Goal: Navigation & Orientation: Understand site structure

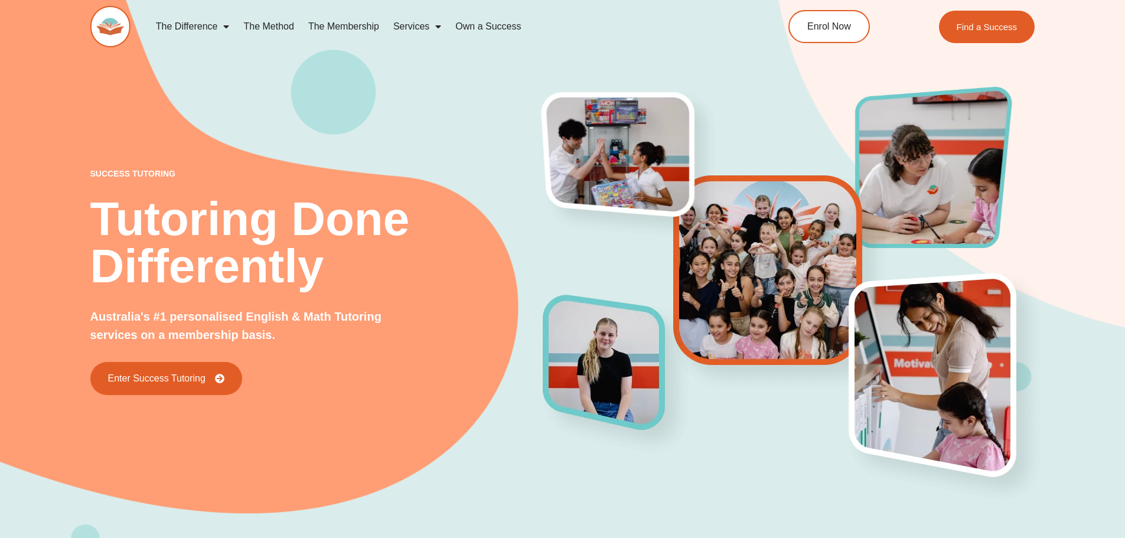
click at [285, 22] on link "The Method" at bounding box center [268, 26] width 64 height 27
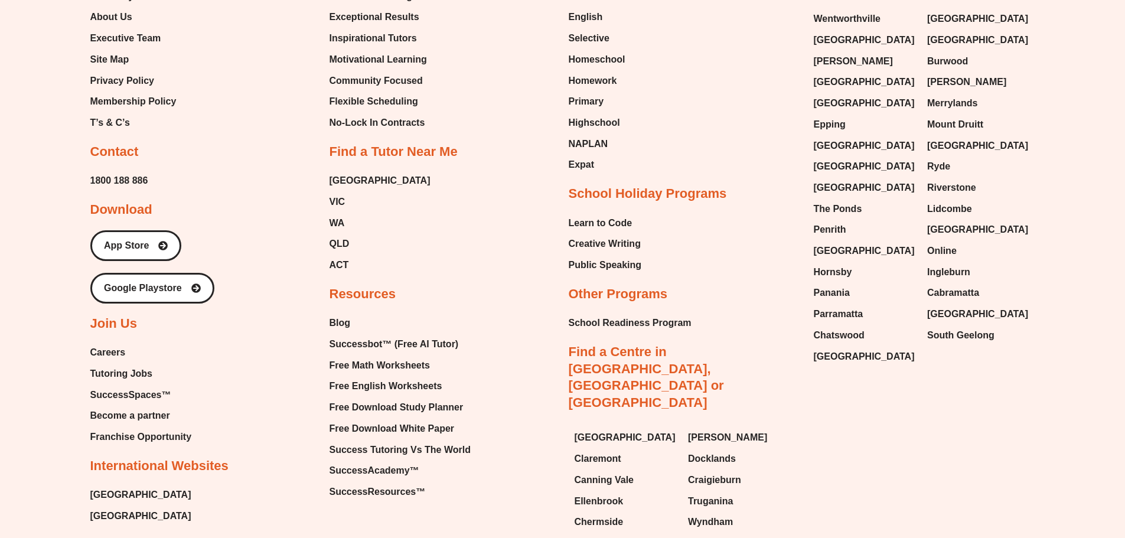
scroll to position [2947, 0]
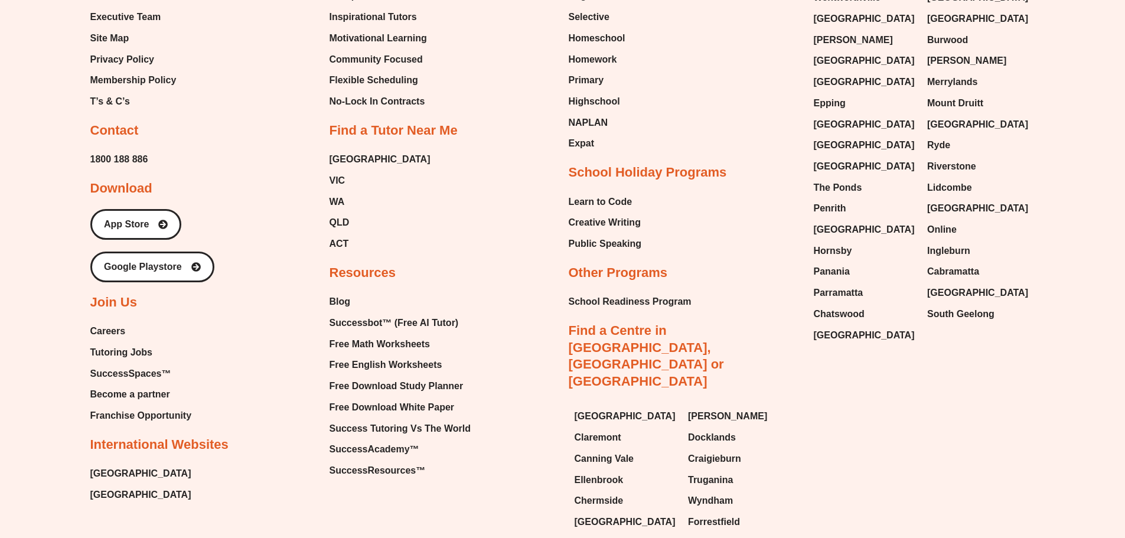
click at [117, 322] on span "Careers" at bounding box center [107, 331] width 35 height 18
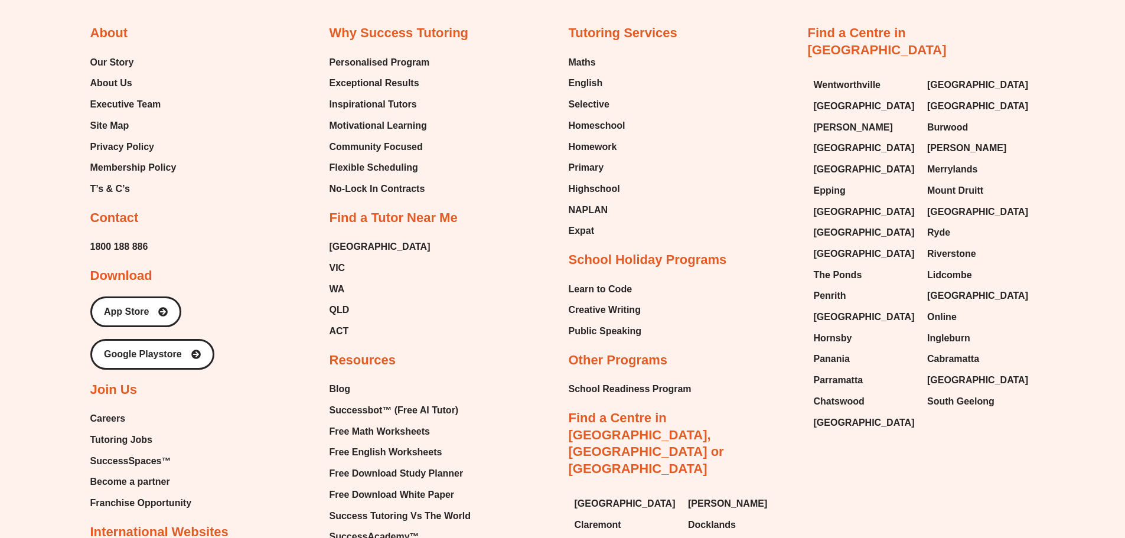
scroll to position [2831, 0]
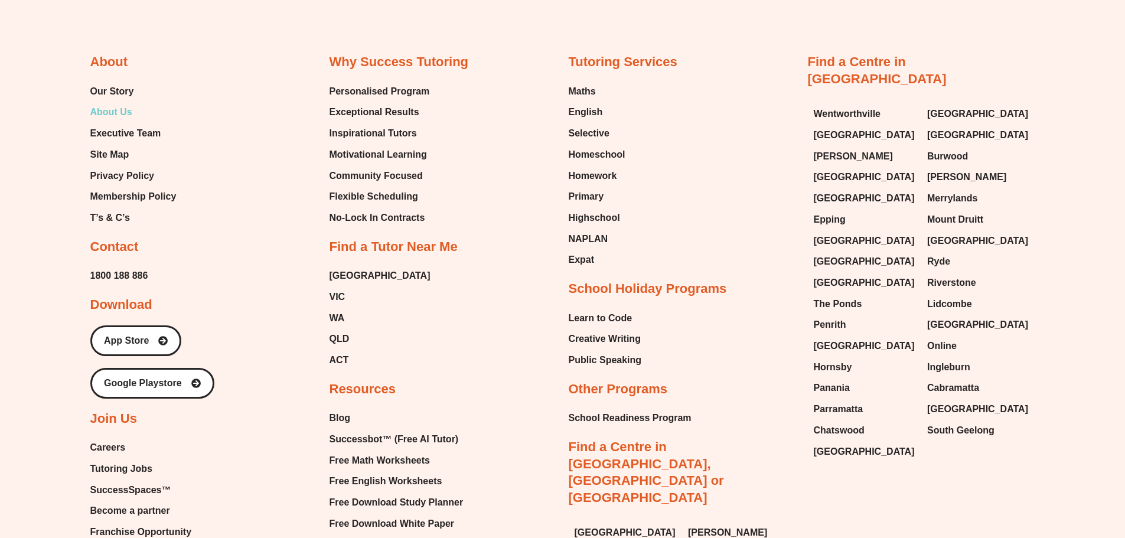
click at [113, 103] on span "About Us" at bounding box center [111, 112] width 42 height 18
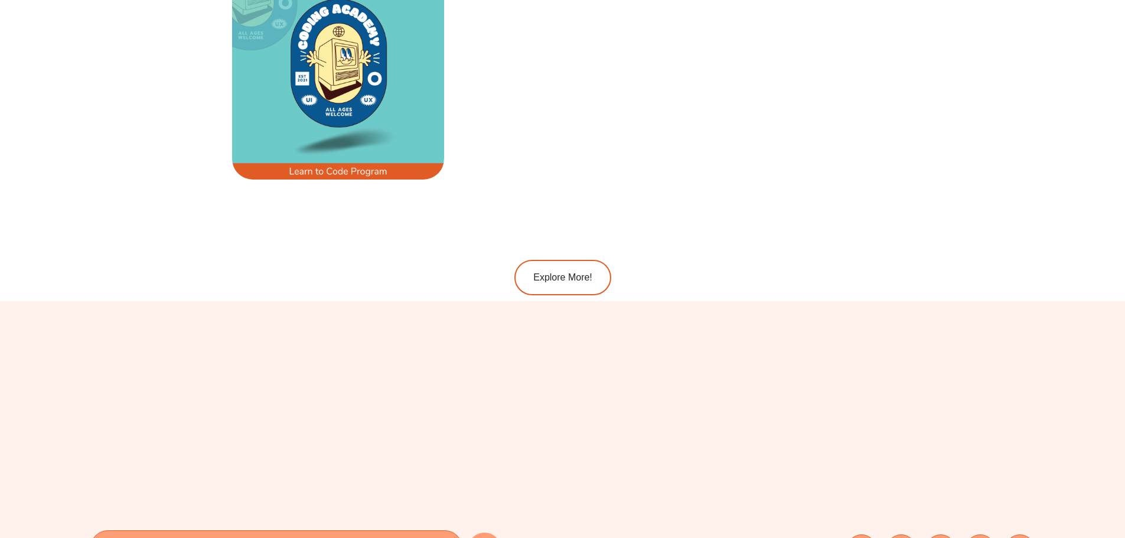
scroll to position [2420, 0]
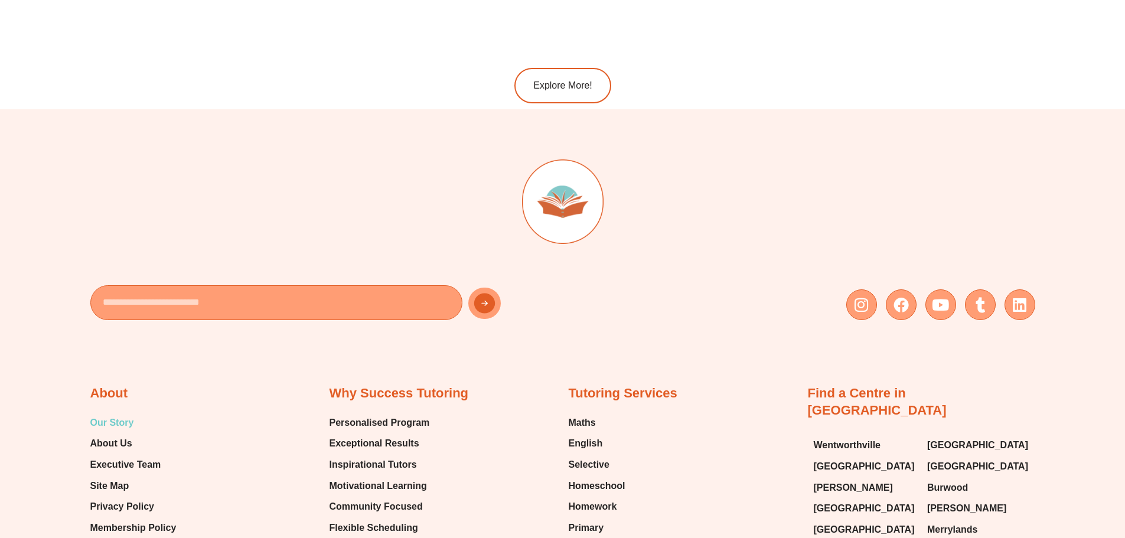
click at [113, 417] on span "Our Story" at bounding box center [112, 423] width 44 height 18
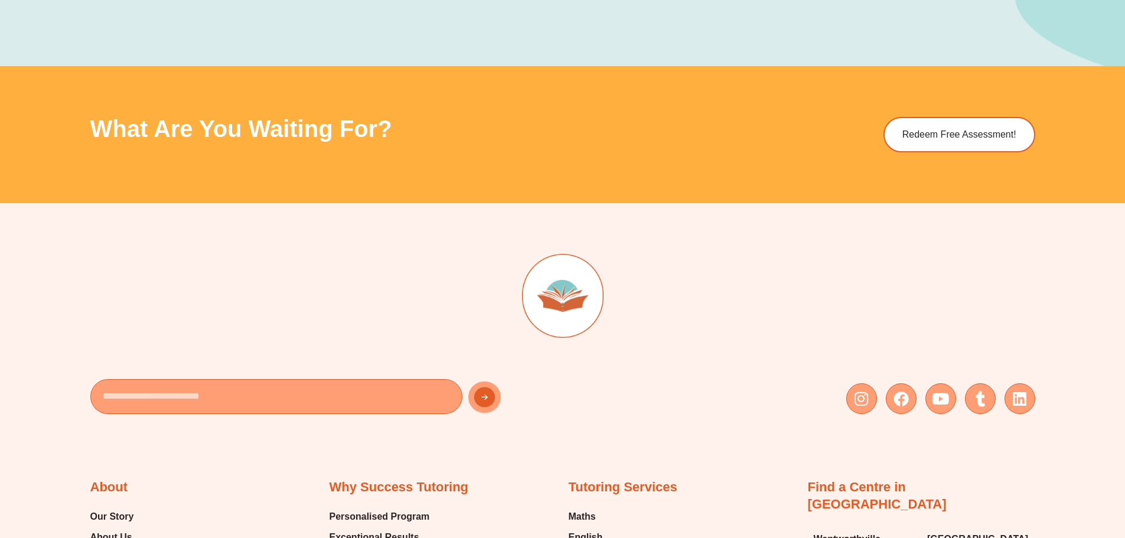
scroll to position [1476, 0]
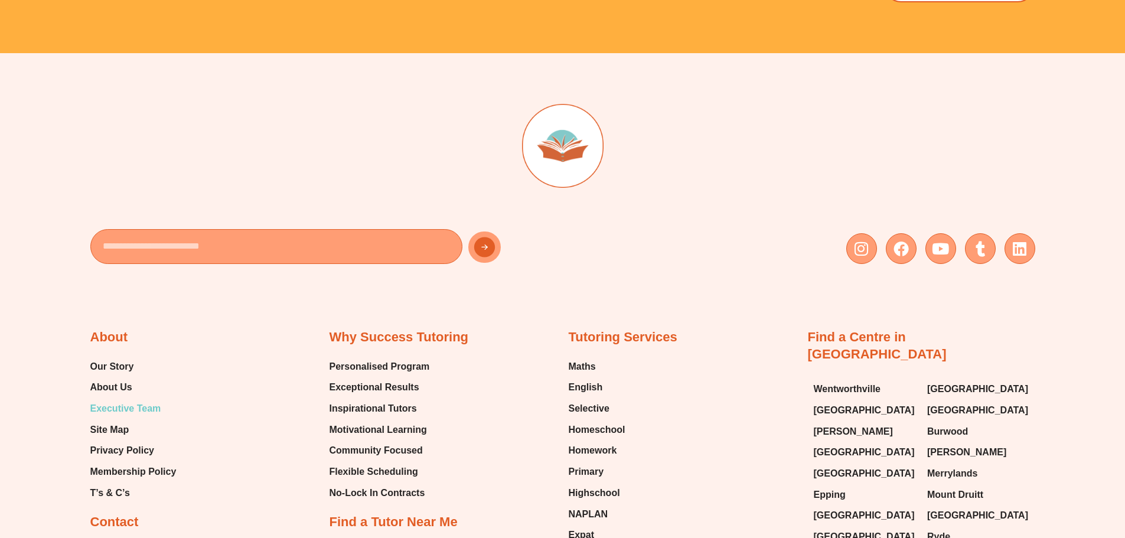
click at [143, 407] on span "Executive Team" at bounding box center [125, 409] width 71 height 18
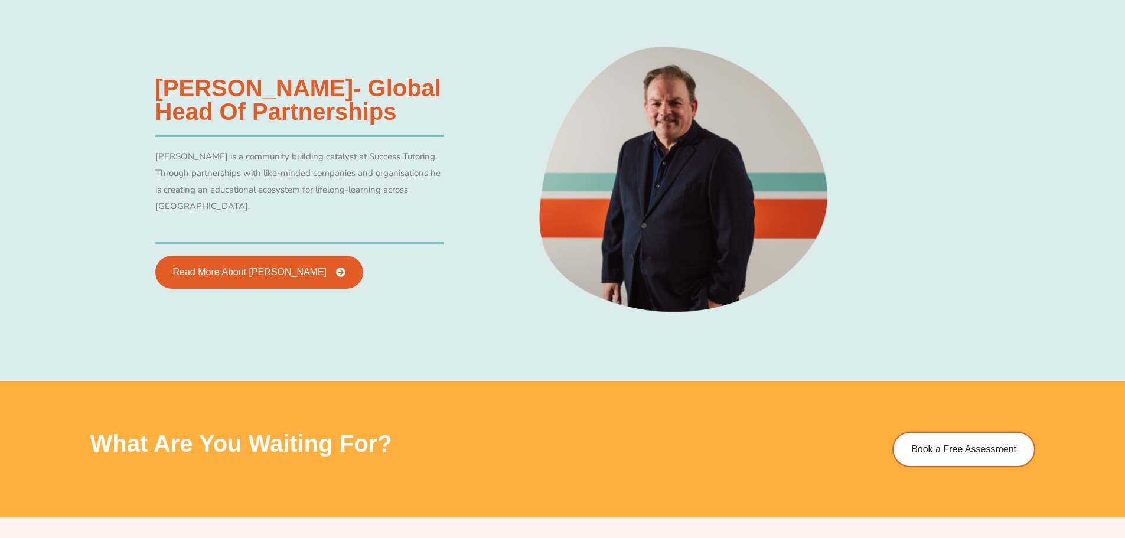
scroll to position [2360, 0]
